Goal: Find specific page/section: Find specific page/section

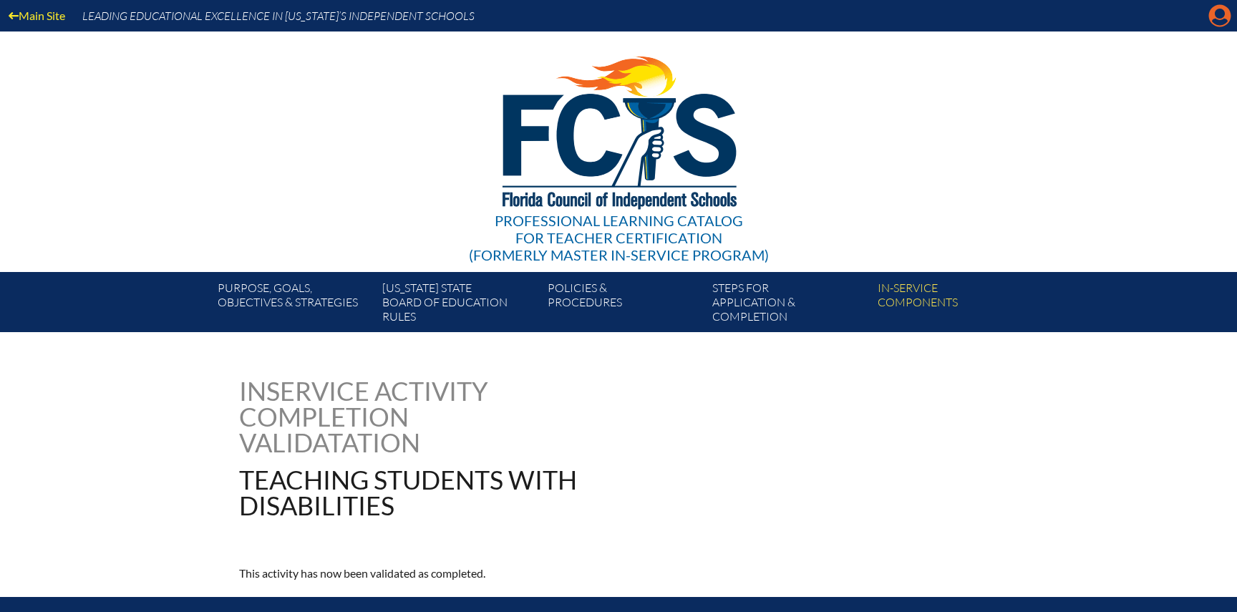
click at [1222, 21] on icon "Manage account" at bounding box center [1219, 15] width 23 height 23
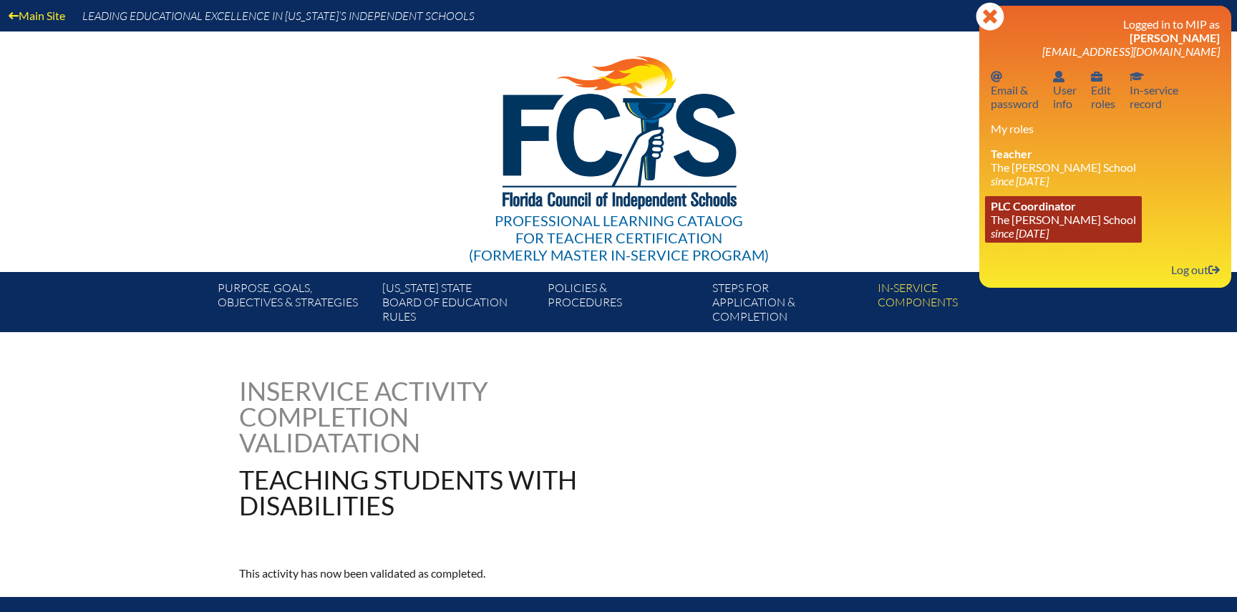
click at [1044, 213] on span "PLC Coordinator" at bounding box center [1033, 206] width 85 height 14
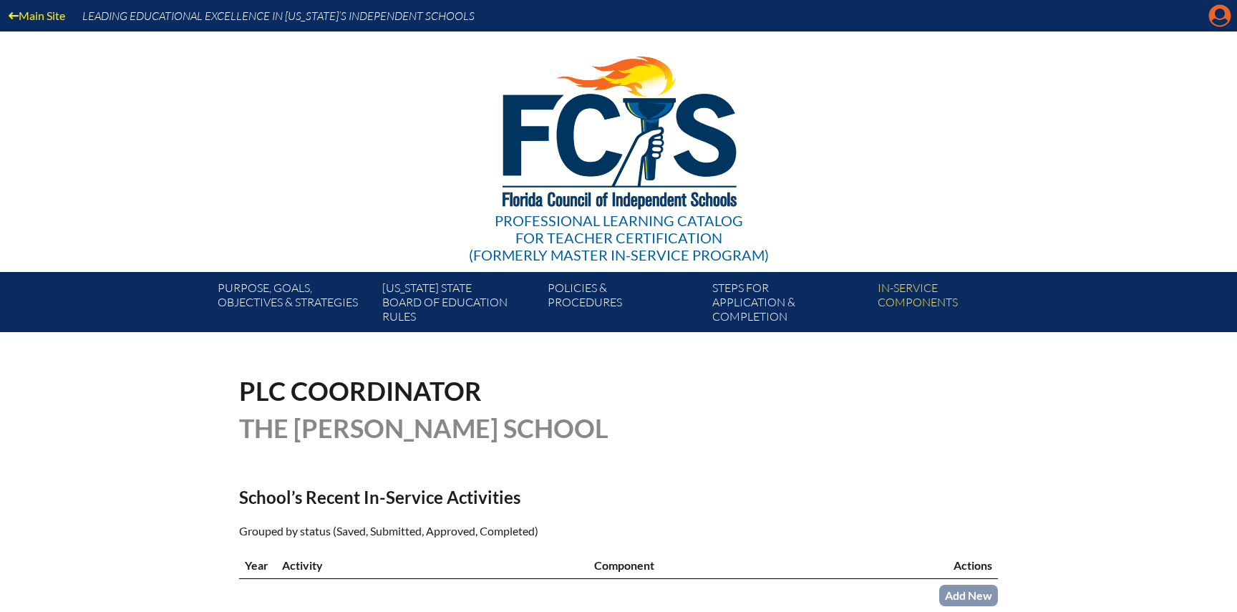
click at [1226, 14] on icon at bounding box center [1220, 16] width 22 height 22
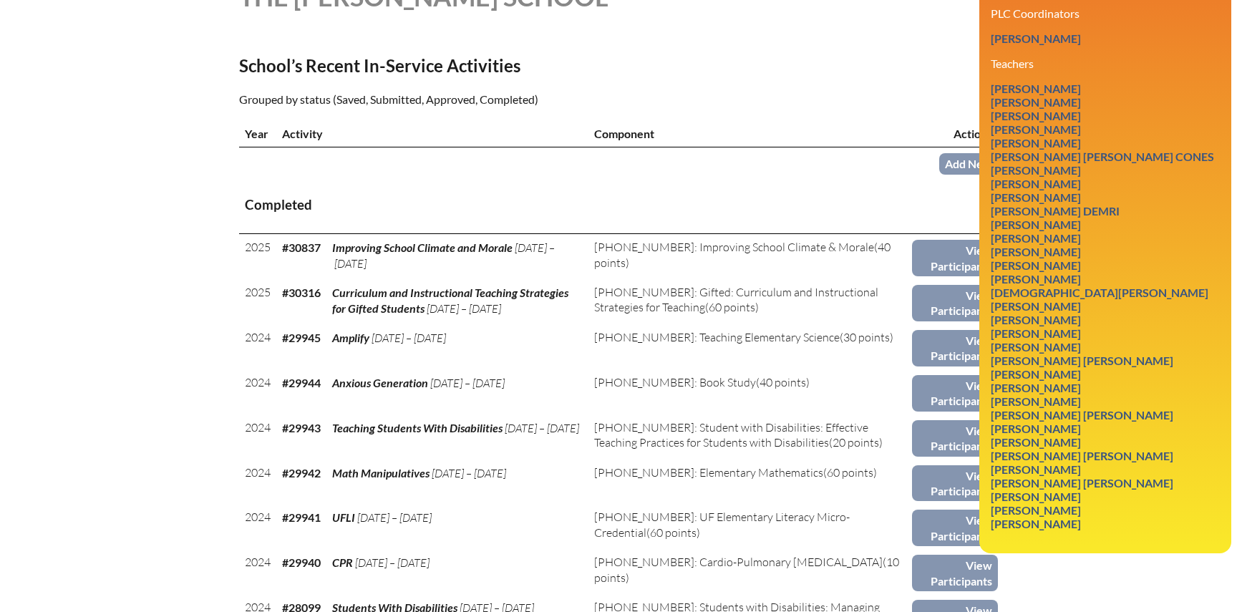
scroll to position [434, 0]
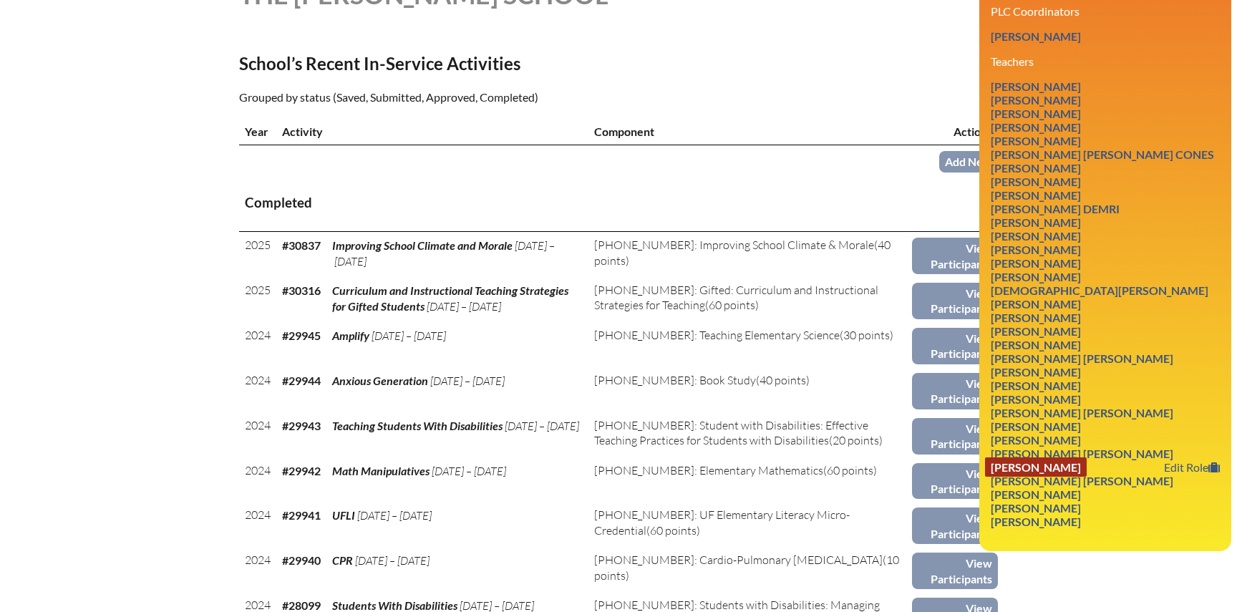
click at [1049, 467] on link "[PERSON_NAME]" at bounding box center [1036, 466] width 102 height 19
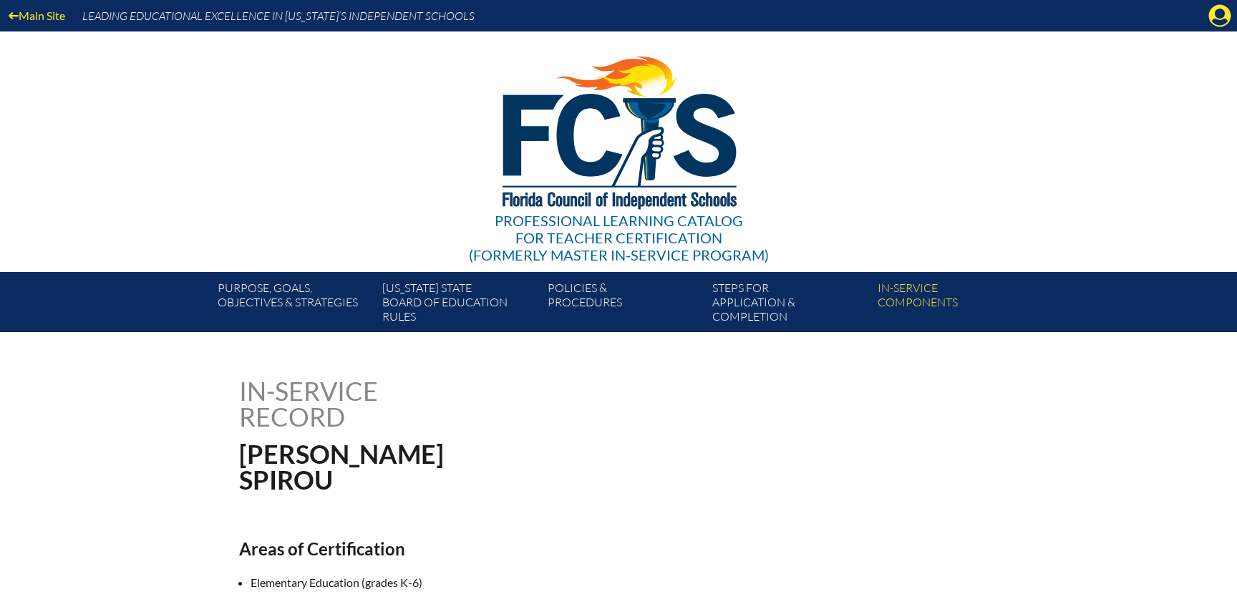
click at [1213, 31] on div "Main Site Leading Educational Excellence in [US_STATE]’s Independent Schools" at bounding box center [618, 15] width 1237 height 31
click at [1214, 27] on div "Main Site Leading Educational Excellence in [US_STATE]’s Independent Schools" at bounding box center [618, 15] width 1237 height 31
click at [1216, 21] on icon "Manage account" at bounding box center [1219, 15] width 23 height 23
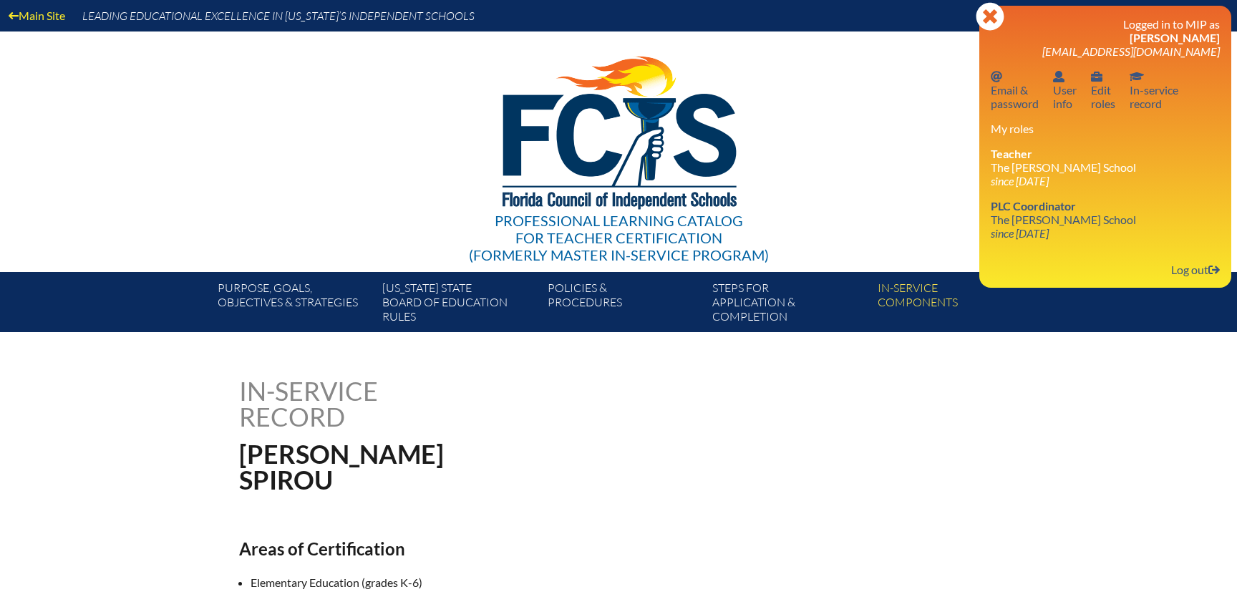
click at [1036, 248] on div "Logged in to MIP as Denise Spirou dspirou@thegreeneschool.com Email password Em…" at bounding box center [1105, 146] width 229 height 259
click at [1039, 238] on icon "since [DATE]" at bounding box center [1020, 233] width 58 height 14
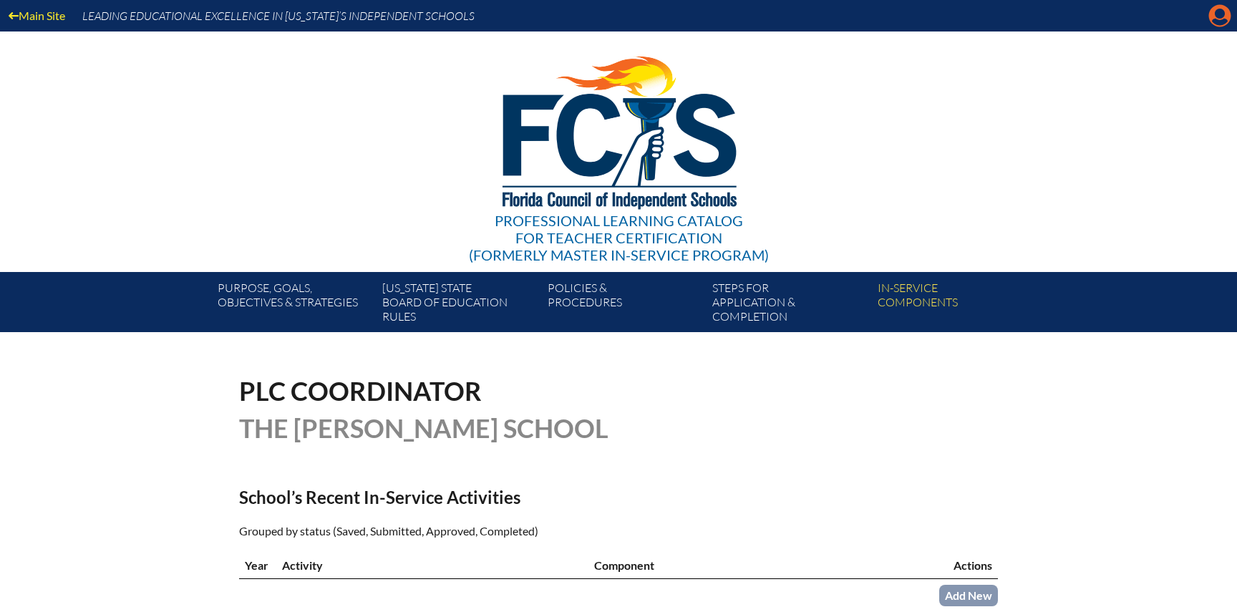
click at [1223, 21] on icon "Manage account" at bounding box center [1219, 15] width 23 height 23
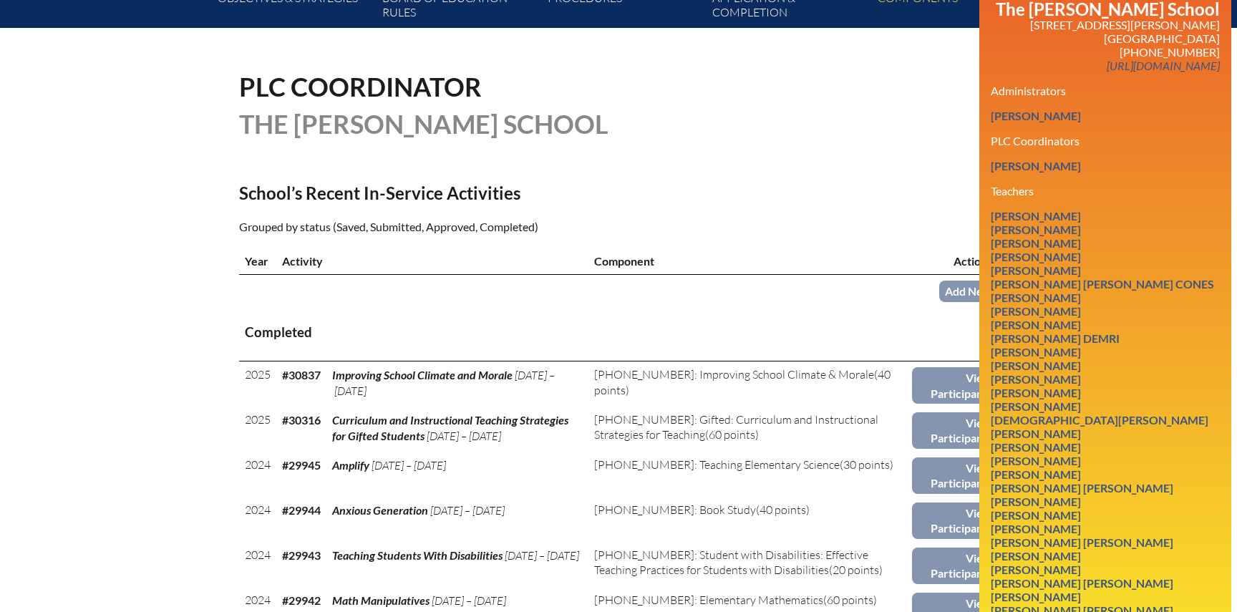
scroll to position [259, 0]
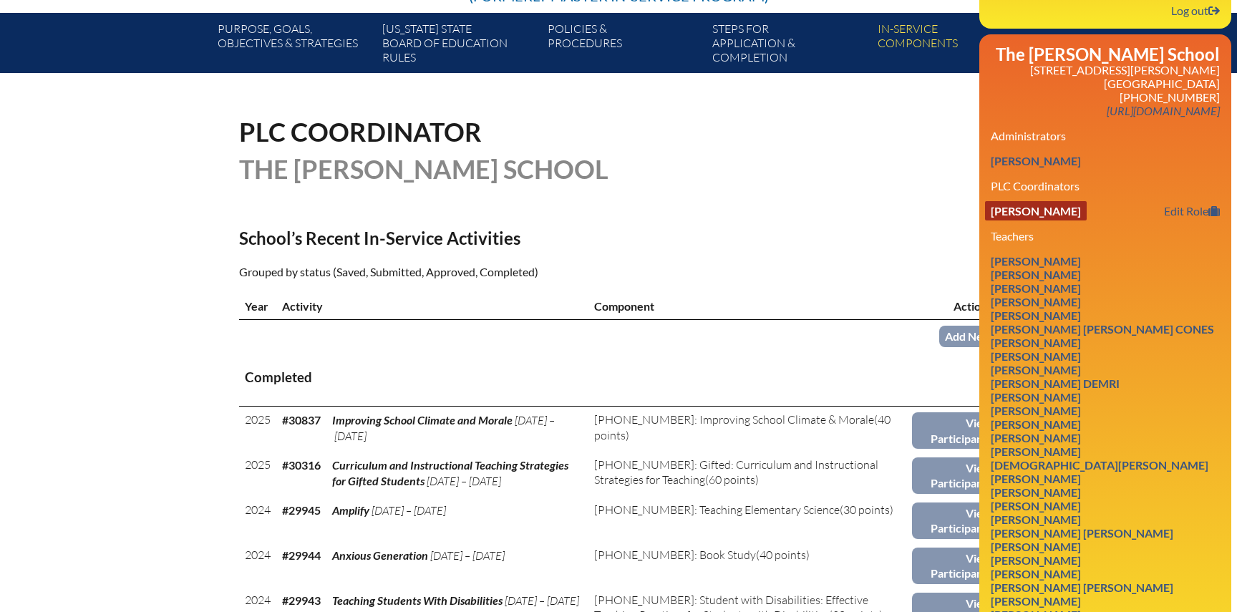
click at [1058, 215] on link "[PERSON_NAME]" at bounding box center [1036, 210] width 102 height 19
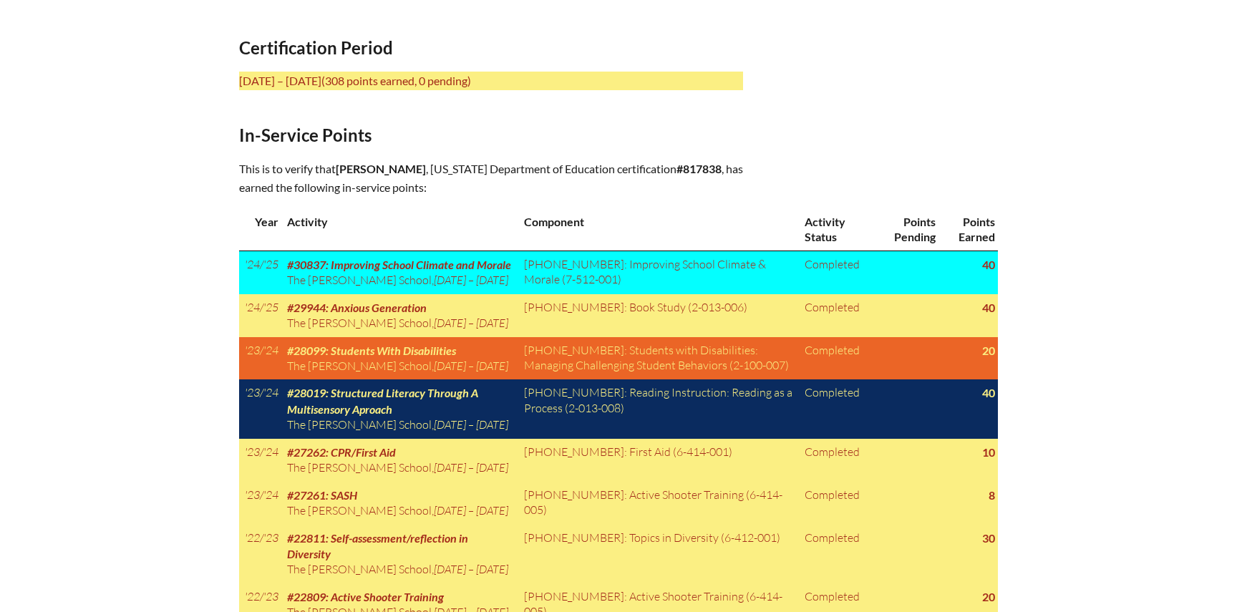
scroll to position [627, 0]
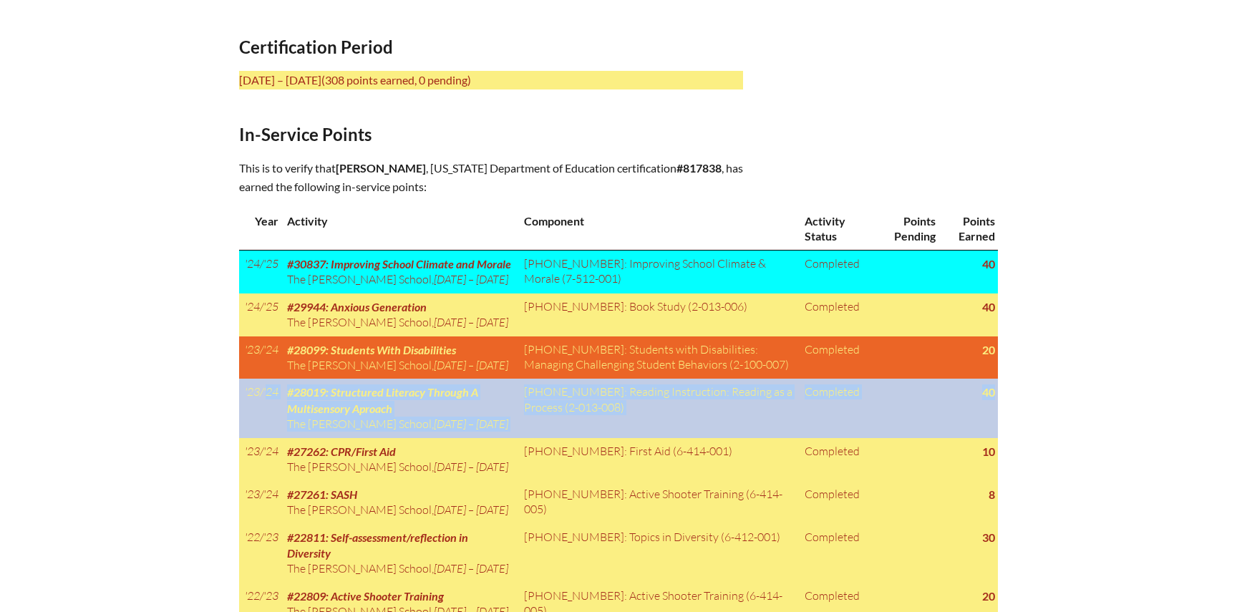
drag, startPoint x: 984, startPoint y: 458, endPoint x: 243, endPoint y: 419, distance: 742.0
click at [243, 419] on tr "'23/'24 #28019: Structured Literacy Through A Multisensory Aproach The [PERSON_…" at bounding box center [618, 408] width 759 height 59
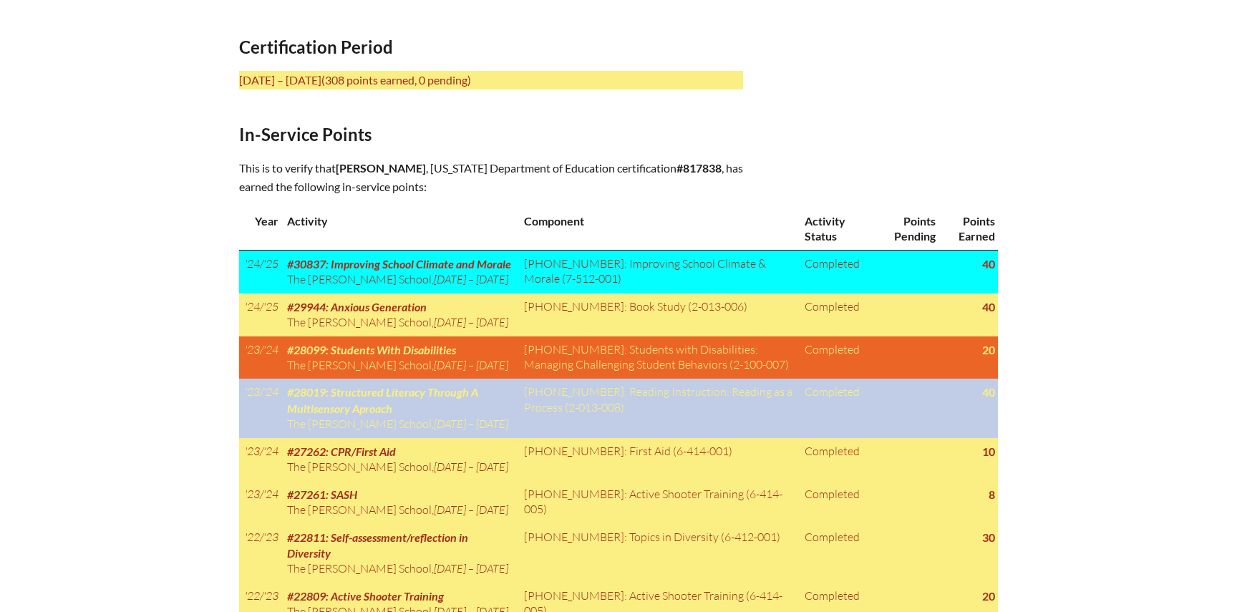
click at [456, 435] on td "#28019: Structured Literacy Through A Multisensory Aproach The [PERSON_NAME][GE…" at bounding box center [399, 408] width 237 height 59
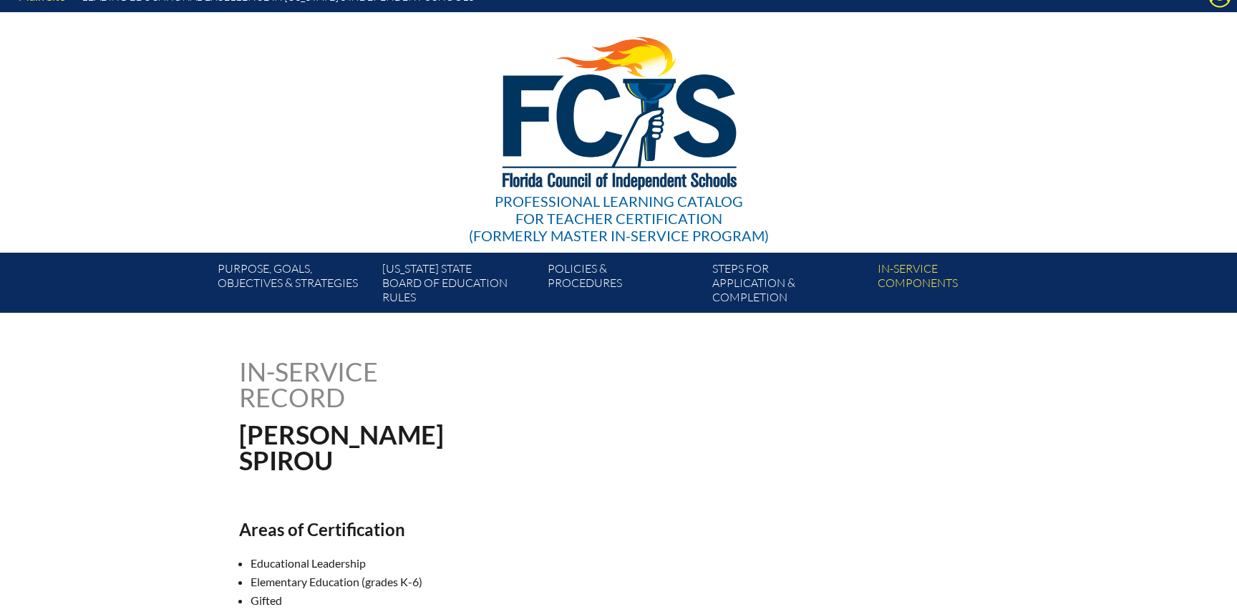
scroll to position [0, 0]
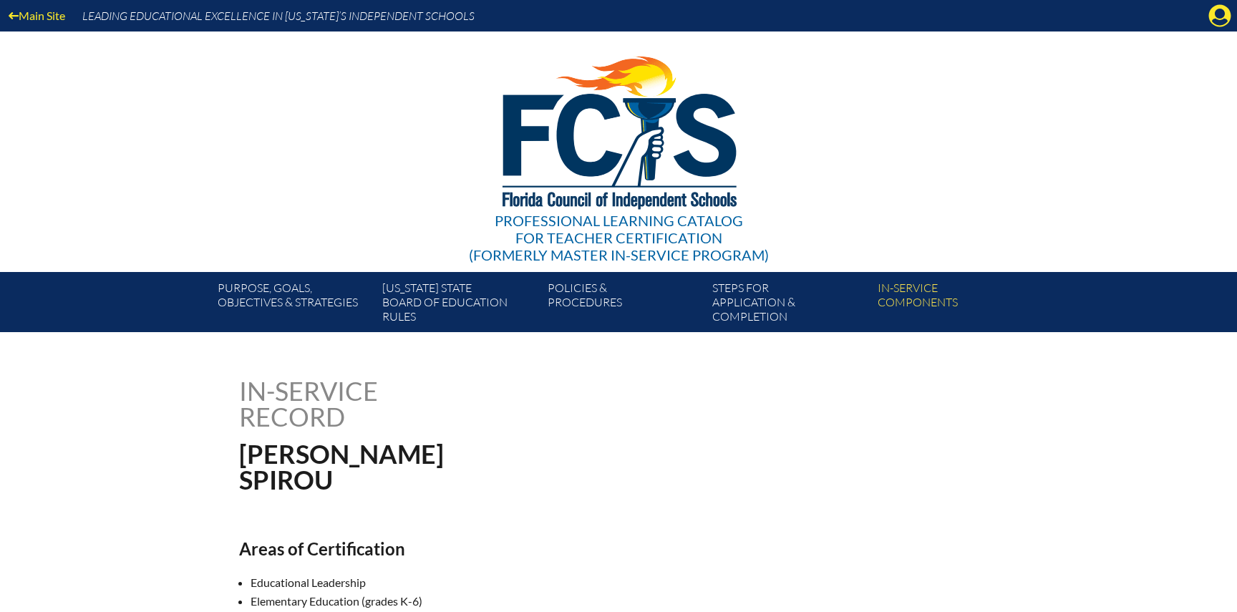
click at [1224, 29] on div "Main Site Leading Educational Excellence in [US_STATE]’s Independent Schools" at bounding box center [618, 15] width 1237 height 31
click at [1221, 21] on icon "Manage account" at bounding box center [1219, 15] width 23 height 23
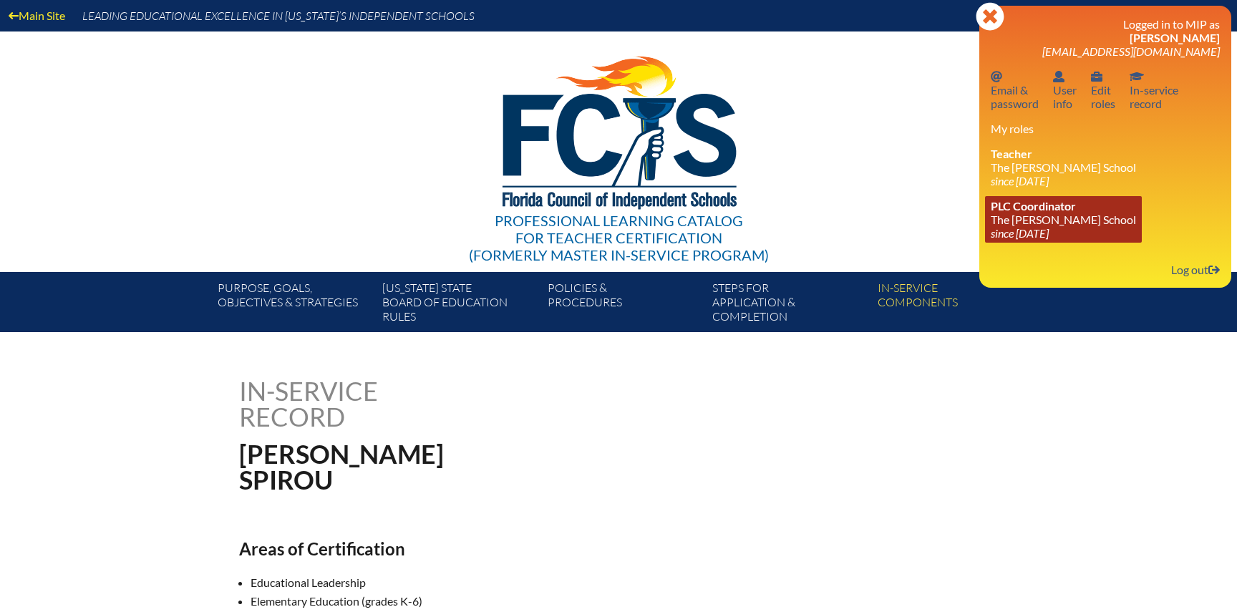
click at [1076, 220] on link "PLC Coordinator The [PERSON_NAME][GEOGRAPHIC_DATA] since [DATE]" at bounding box center [1063, 219] width 157 height 47
